Goal: Task Accomplishment & Management: Manage account settings

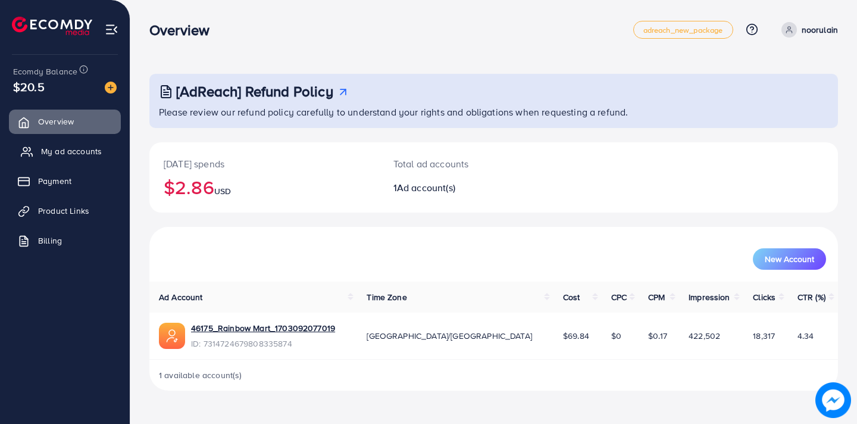
click at [81, 154] on span "My ad accounts" at bounding box center [71, 151] width 61 height 12
